Goal: Information Seeking & Learning: Learn about a topic

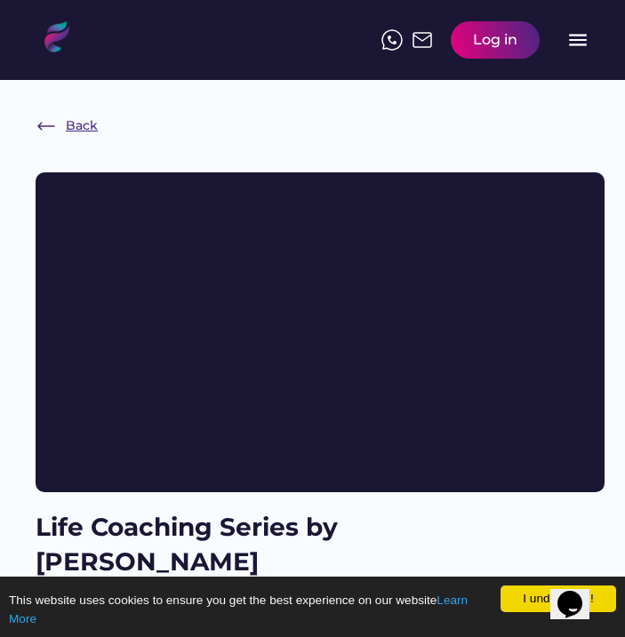
click at [83, 121] on div "Back" at bounding box center [82, 126] width 32 height 18
click at [74, 132] on div "Back" at bounding box center [82, 126] width 32 height 18
click at [565, 57] on div "Log in menu" at bounding box center [485, 39] width 208 height 55
click at [578, 39] on text "menu" at bounding box center [577, 39] width 23 height 23
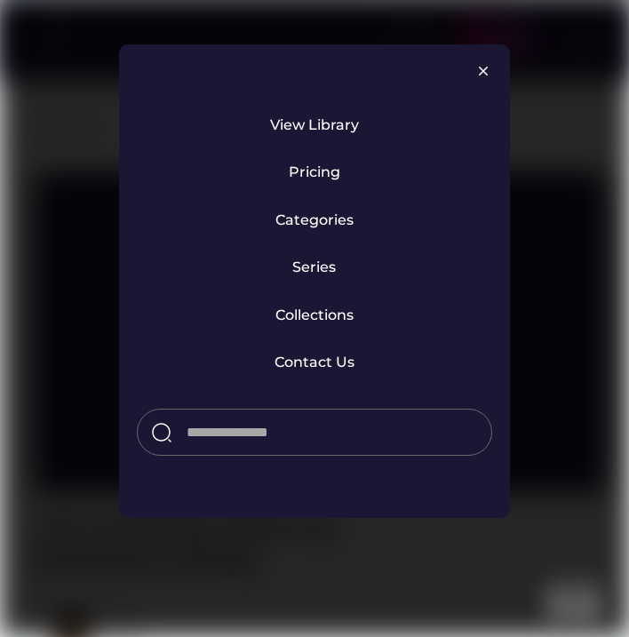
click at [292, 434] on input "input" at bounding box center [332, 433] width 291 height 32
paste input "**********"
type input "**********"
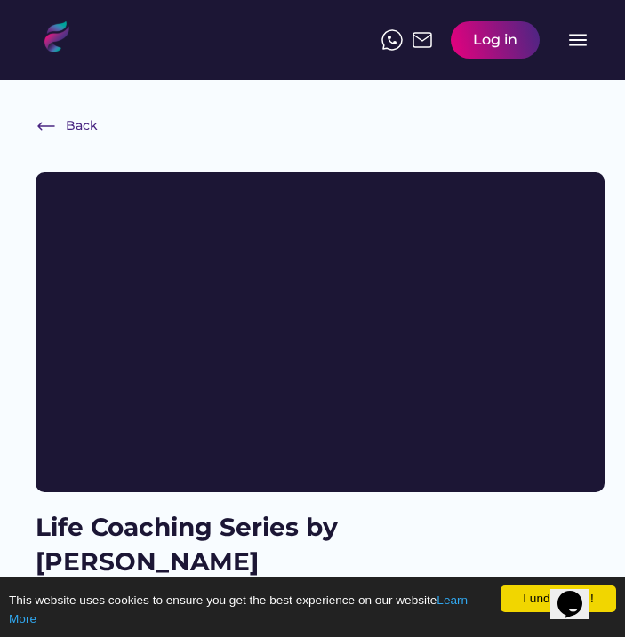
click at [84, 117] on div "Back" at bounding box center [82, 126] width 32 height 18
click at [470, 36] on div "Log in" at bounding box center [494, 39] width 89 height 37
click at [569, 43] on text "menu" at bounding box center [577, 39] width 23 height 23
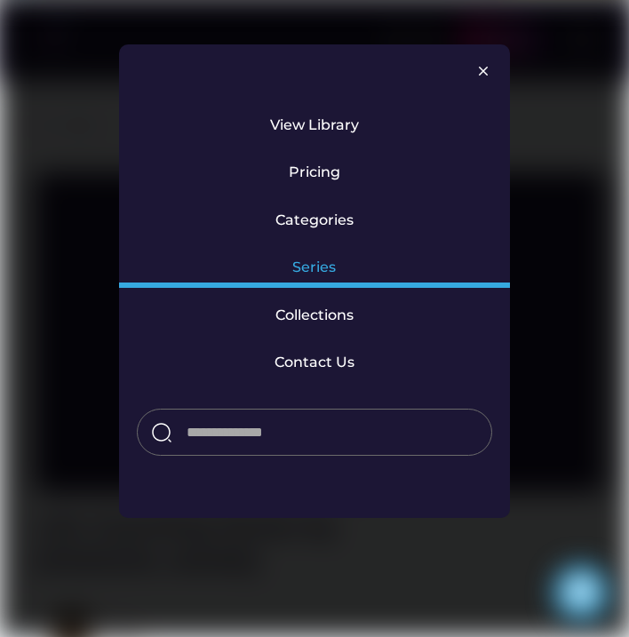
click at [340, 261] on div "Series" at bounding box center [314, 272] width 391 height 47
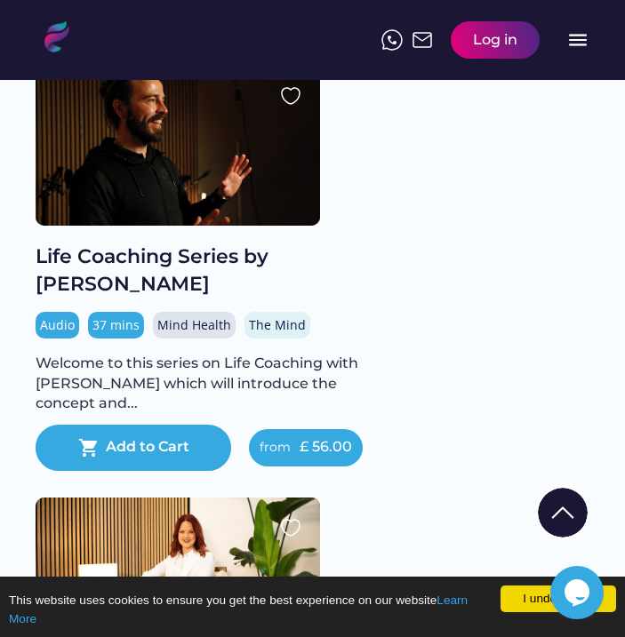
scroll to position [2877, 0]
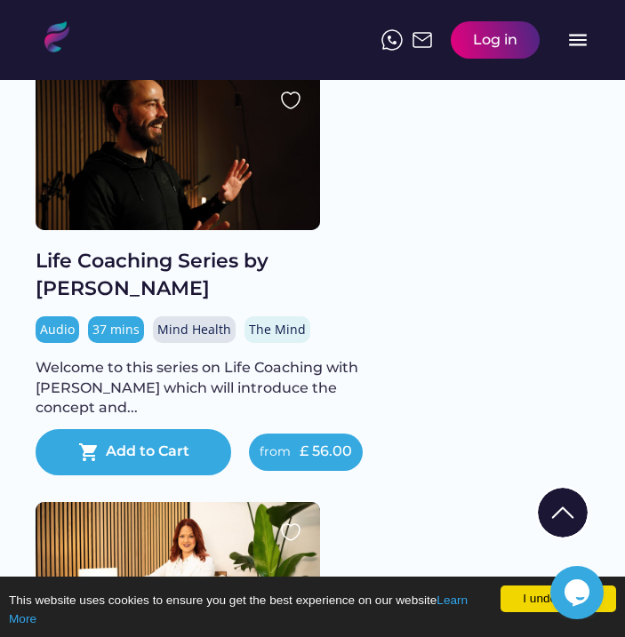
click at [235, 274] on div "Life Coaching Series by [PERSON_NAME]" at bounding box center [213, 275] width 355 height 55
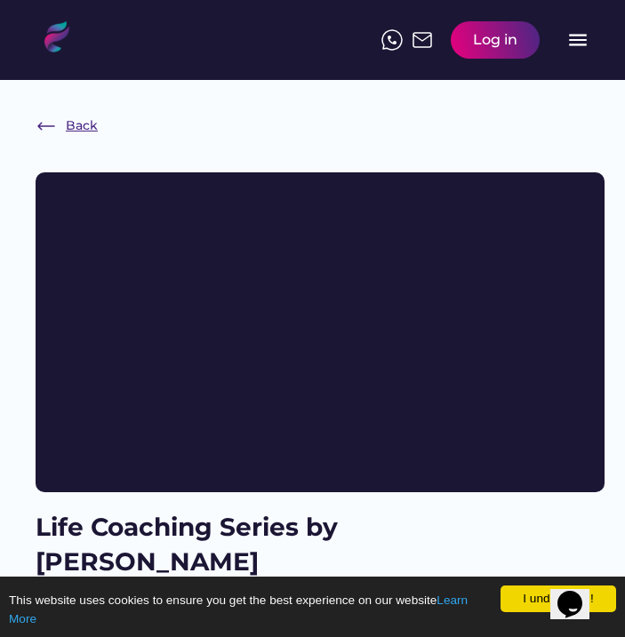
click at [84, 124] on div "Back" at bounding box center [82, 126] width 32 height 18
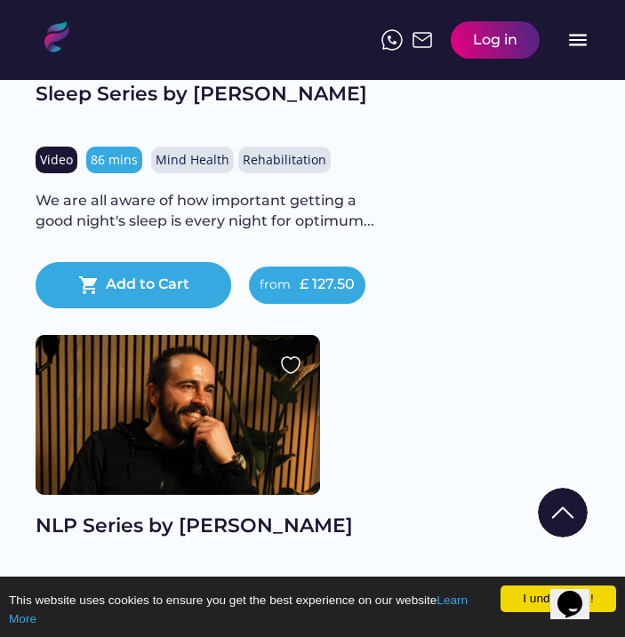
scroll to position [3923, 0]
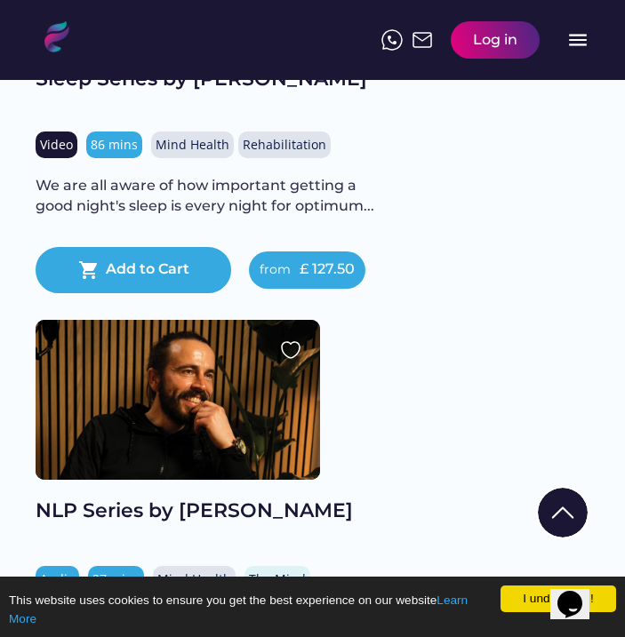
click at [157, 473] on div at bounding box center [178, 400] width 284 height 160
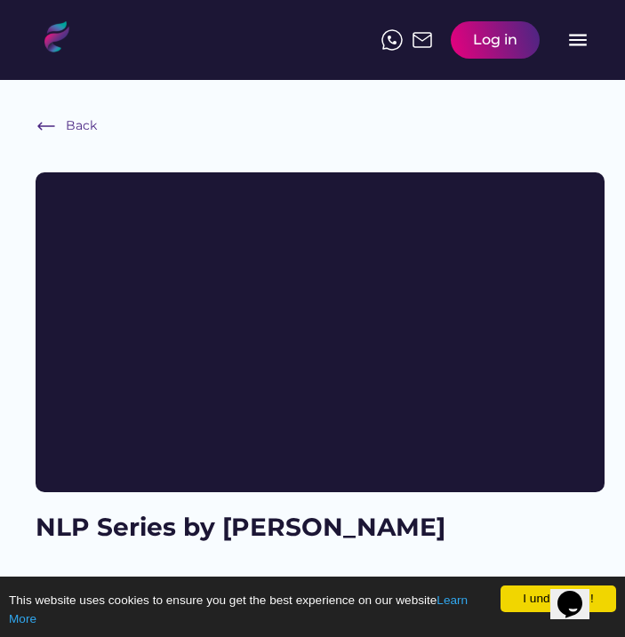
click at [87, 121] on div "Back" at bounding box center [81, 126] width 31 height 18
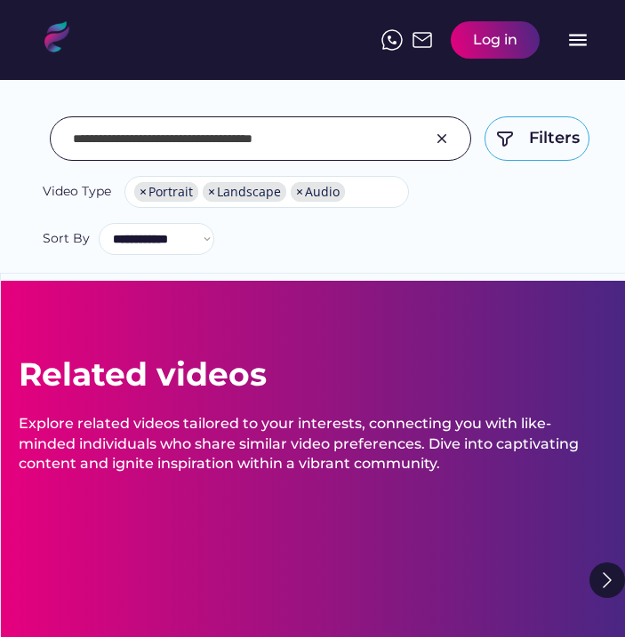
select select "**********"
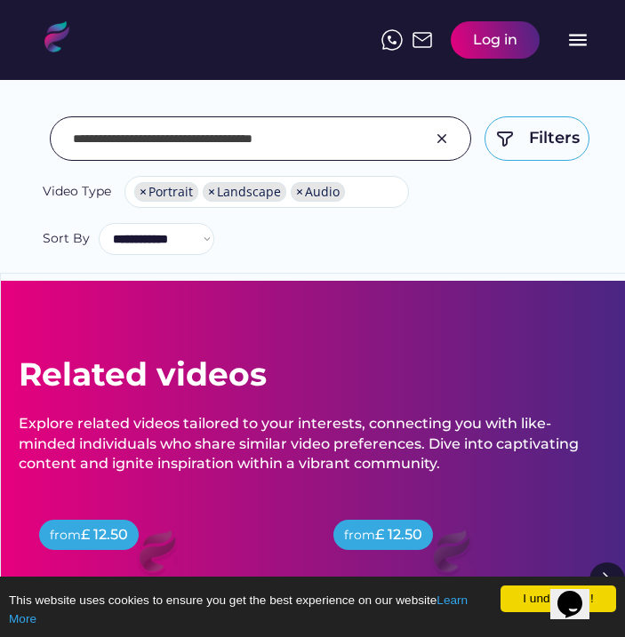
drag, startPoint x: 142, startPoint y: 142, endPoint x: 0, endPoint y: 128, distance: 142.8
click at [0, 128] on div "**********" at bounding box center [312, 146] width 625 height 255
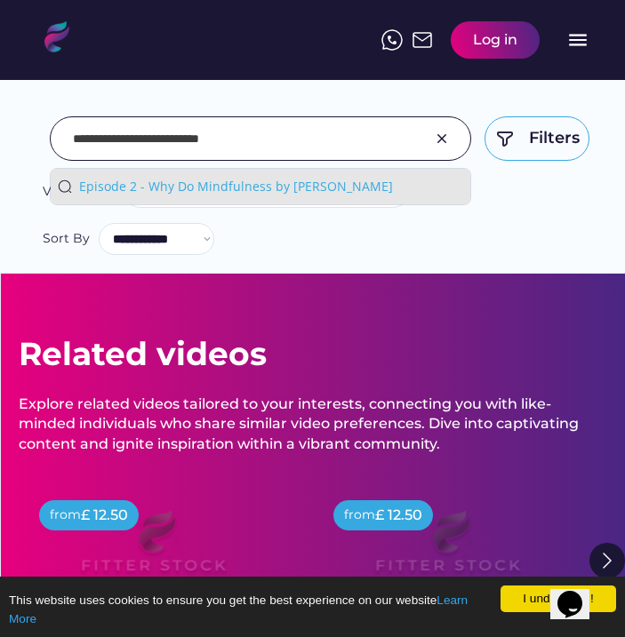
click at [187, 185] on div "Episode 2 - Why Do Mindfulness by Lorien" at bounding box center [271, 187] width 384 height 18
type input "**********"
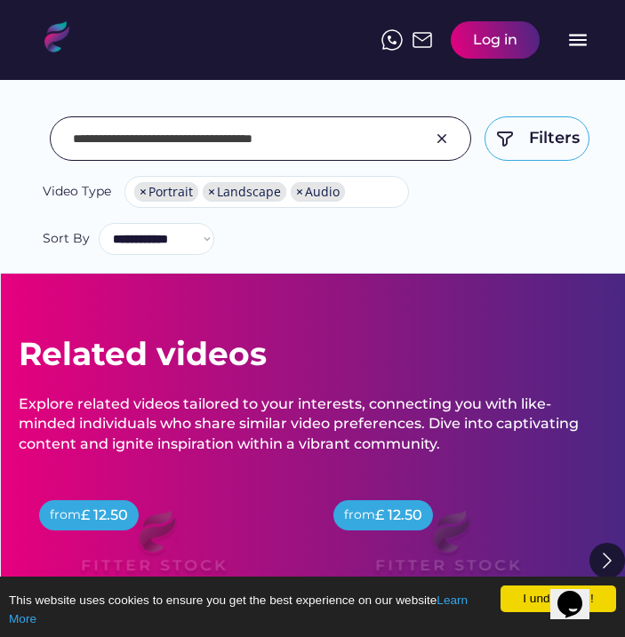
click at [208, 191] on span "×" at bounding box center [211, 192] width 7 height 12
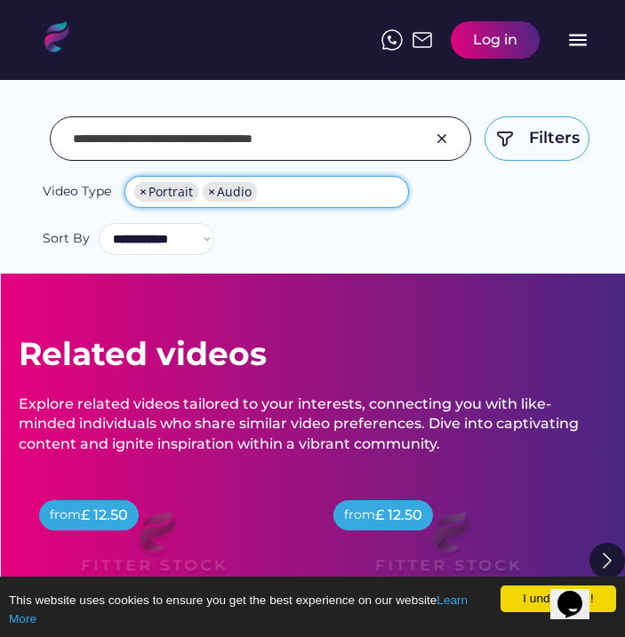
click at [143, 191] on span "×" at bounding box center [142, 192] width 7 height 12
select select "*****"
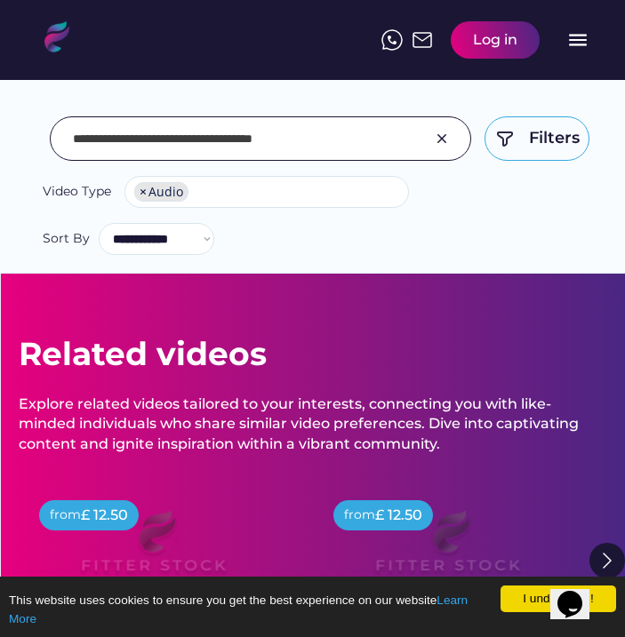
click at [315, 139] on input "input" at bounding box center [238, 138] width 330 height 37
drag, startPoint x: 141, startPoint y: 141, endPoint x: -13, endPoint y: 132, distance: 154.8
click at [0, 132] on html "I understand! This website uses cookies to ensure you get the best experience o…" at bounding box center [312, 318] width 625 height 637
click at [297, 151] on input "input" at bounding box center [238, 138] width 330 height 37
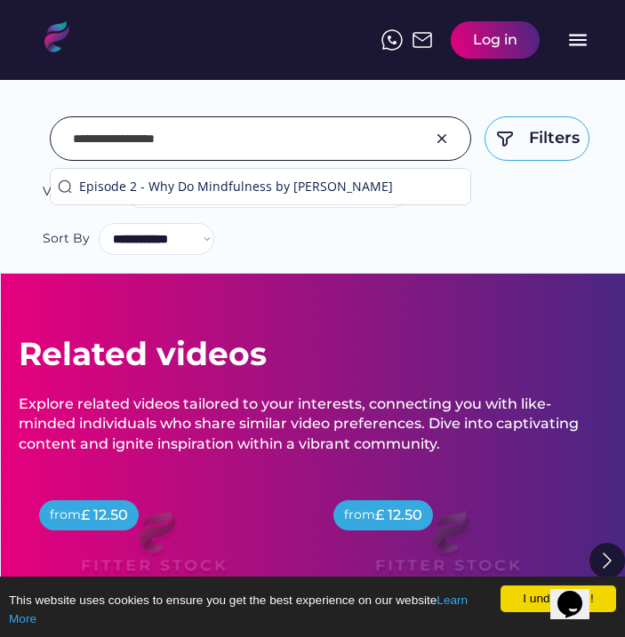
type input "**********"
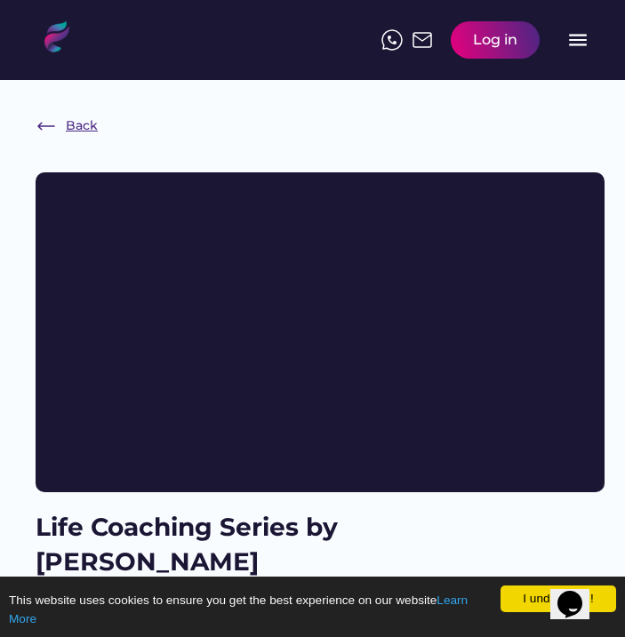
click at [76, 125] on div "Back" at bounding box center [82, 126] width 32 height 18
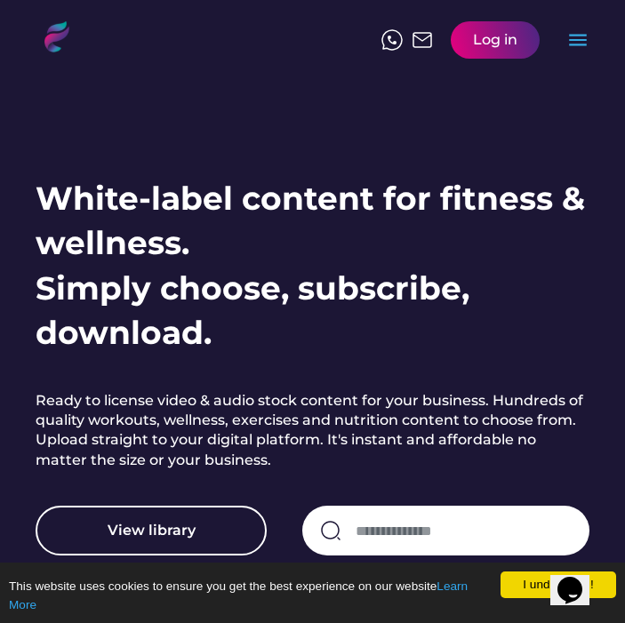
click at [568, 48] on text "menu" at bounding box center [577, 39] width 23 height 23
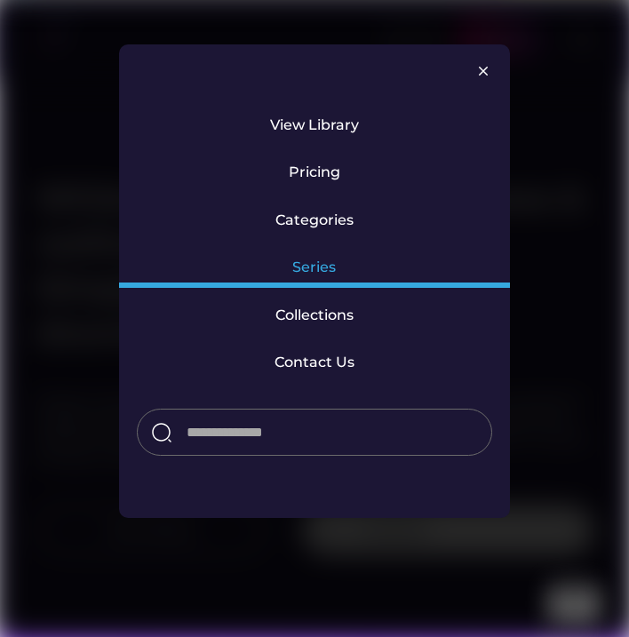
click at [321, 267] on div "Series" at bounding box center [314, 268] width 44 height 20
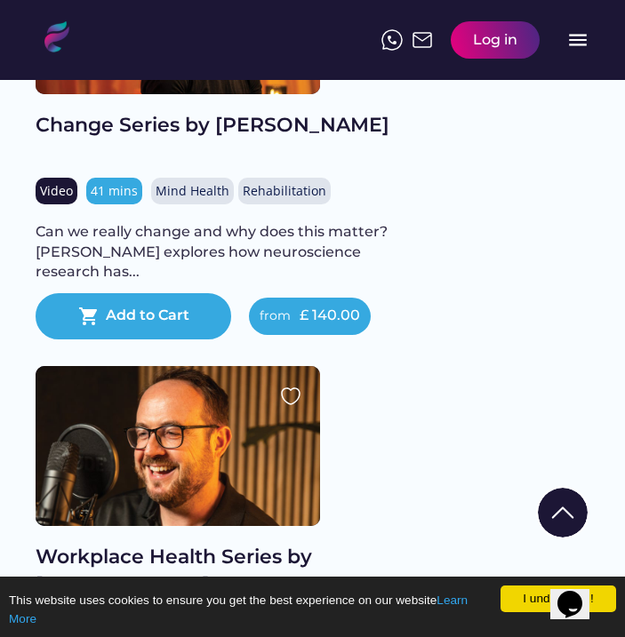
scroll to position [5161, 0]
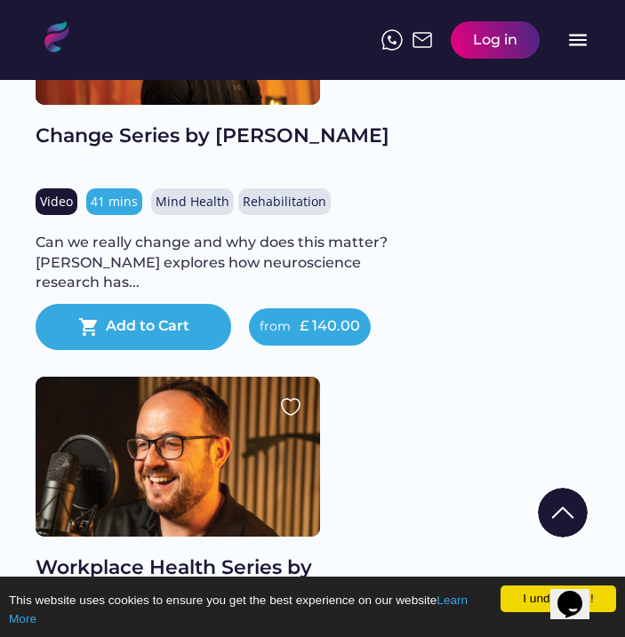
click at [194, 150] on div "Change Series by [PERSON_NAME]" at bounding box center [213, 137] width 355 height 28
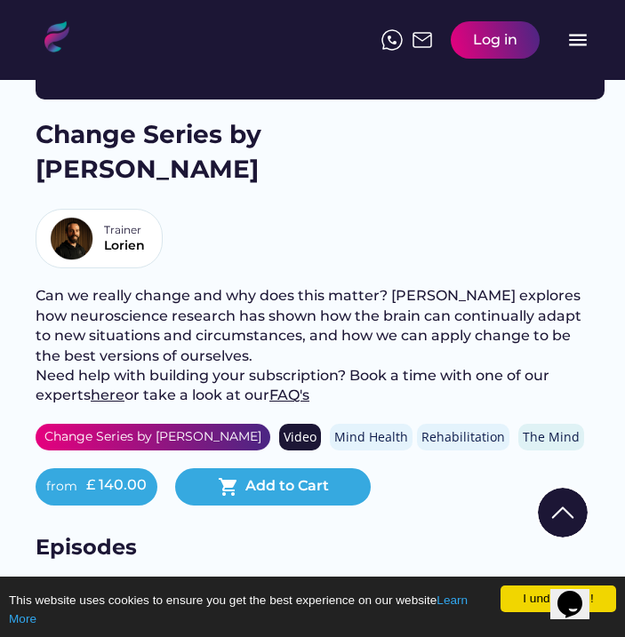
scroll to position [369, 0]
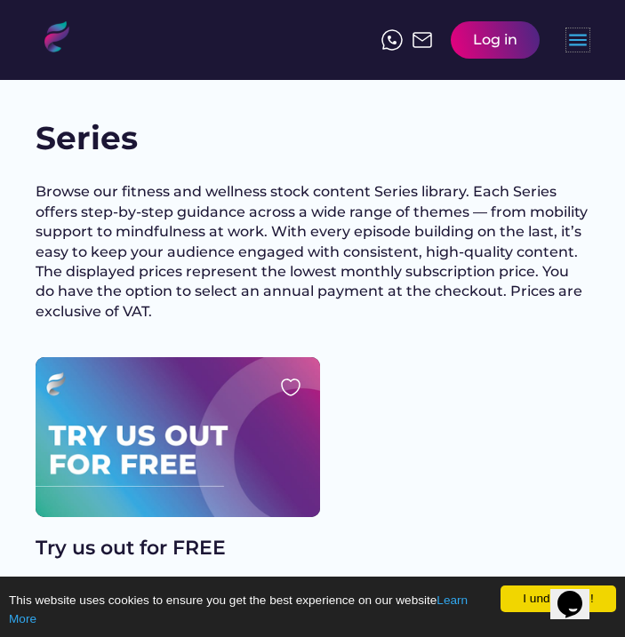
click at [580, 45] on text "menu" at bounding box center [577, 39] width 23 height 23
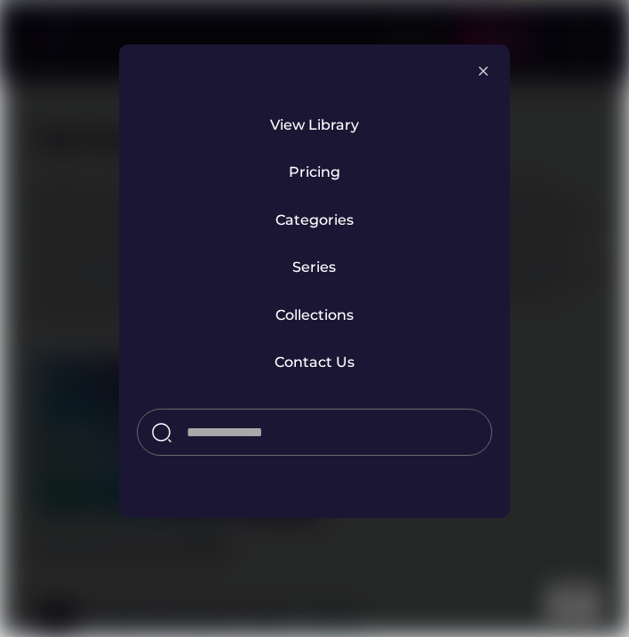
click at [492, 69] on img at bounding box center [483, 70] width 21 height 21
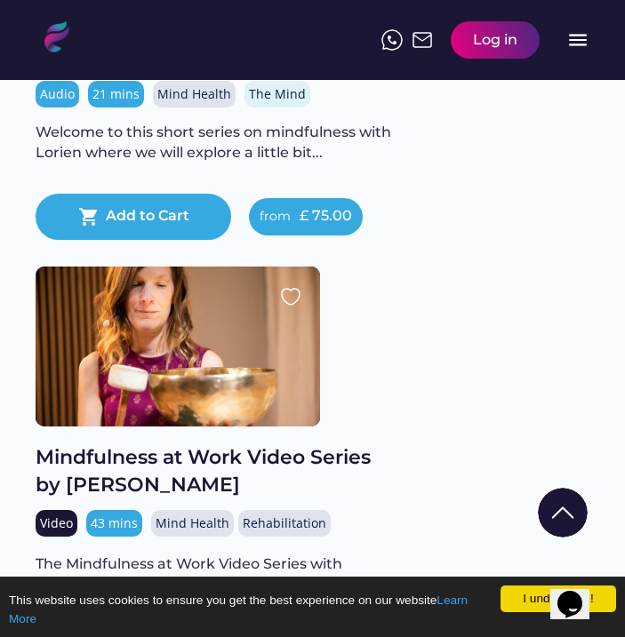
scroll to position [5860, 0]
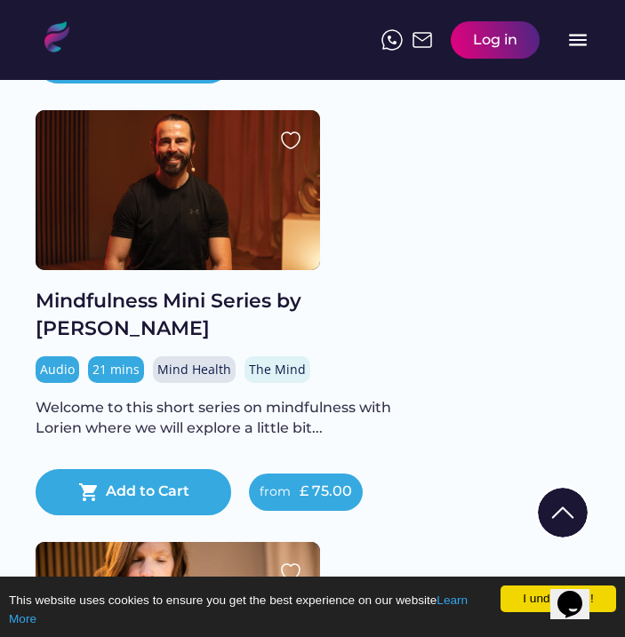
click at [186, 314] on div "Mindfulness Mini Series by Lorien" at bounding box center [213, 315] width 355 height 55
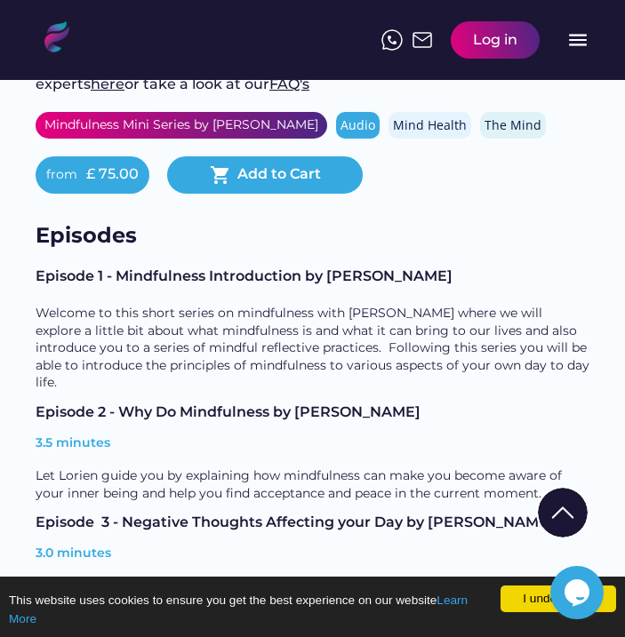
scroll to position [734, 0]
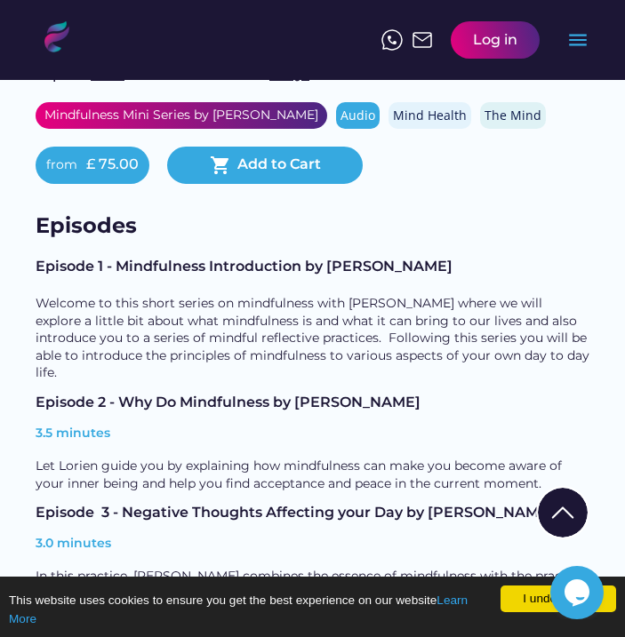
click at [498, 36] on div "Log in" at bounding box center [495, 40] width 44 height 20
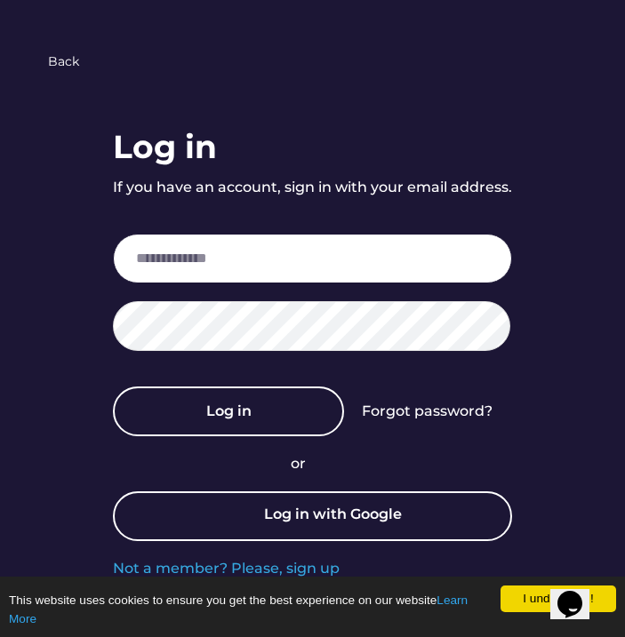
click at [255, 279] on input "email" at bounding box center [312, 259] width 399 height 50
click at [251, 264] on input "email" at bounding box center [312, 259] width 399 height 50
click at [253, 280] on input "email" at bounding box center [312, 259] width 399 height 50
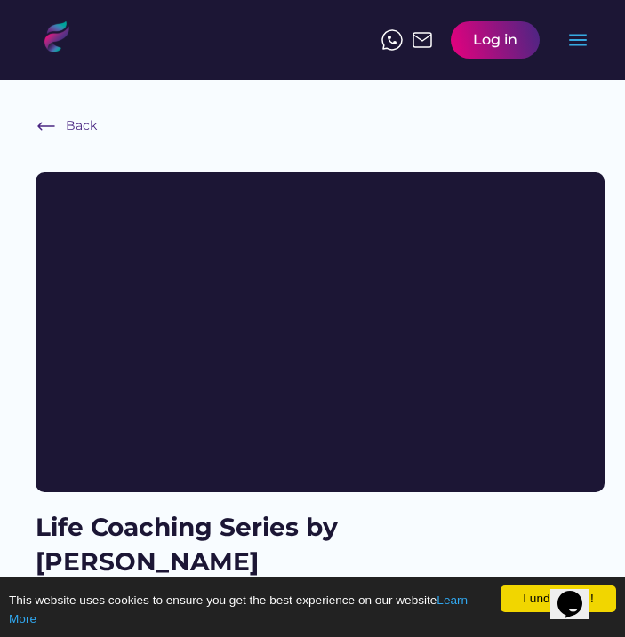
click at [527, 61] on div "Log in menu" at bounding box center [485, 39] width 208 height 55
click at [512, 54] on div "Log in" at bounding box center [494, 39] width 89 height 37
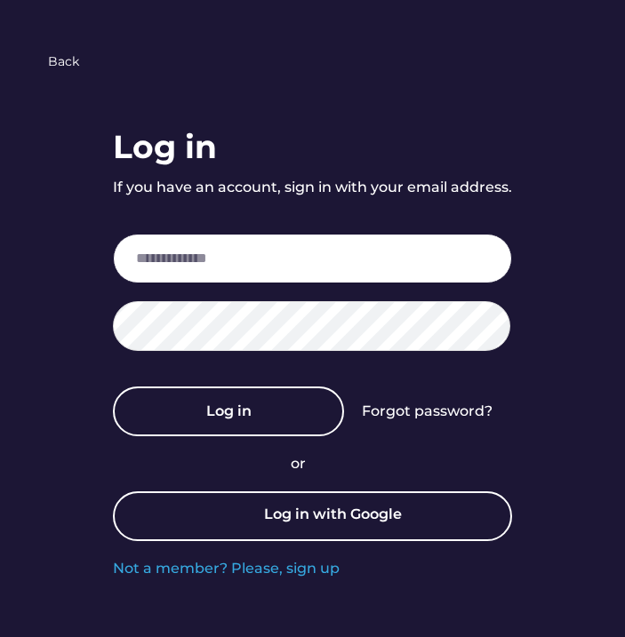
click at [327, 267] on input "email" at bounding box center [312, 259] width 399 height 50
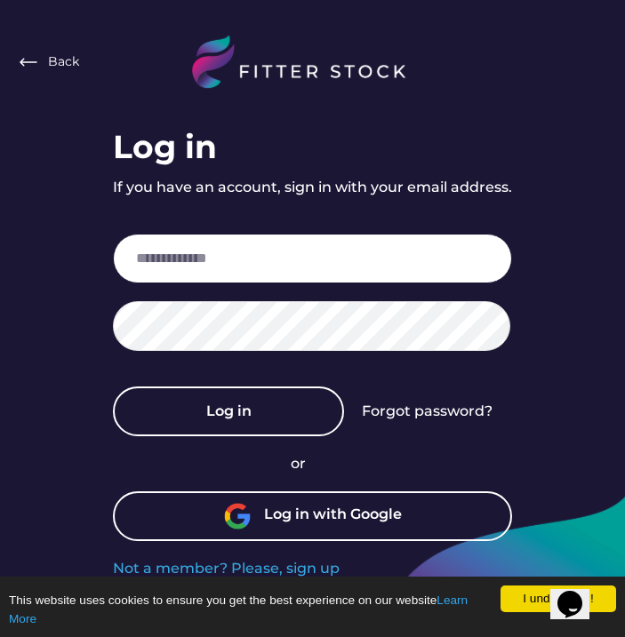
click at [287, 257] on input "email" at bounding box center [312, 259] width 399 height 50
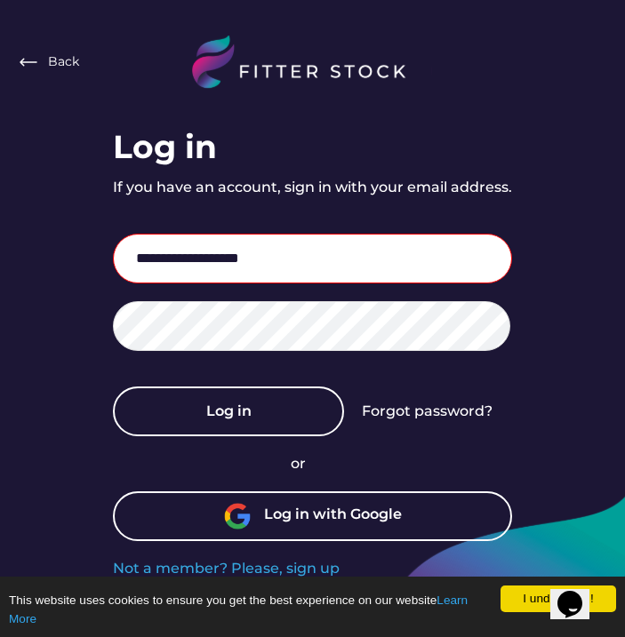
type input "**********"
